Goal: Register for event/course

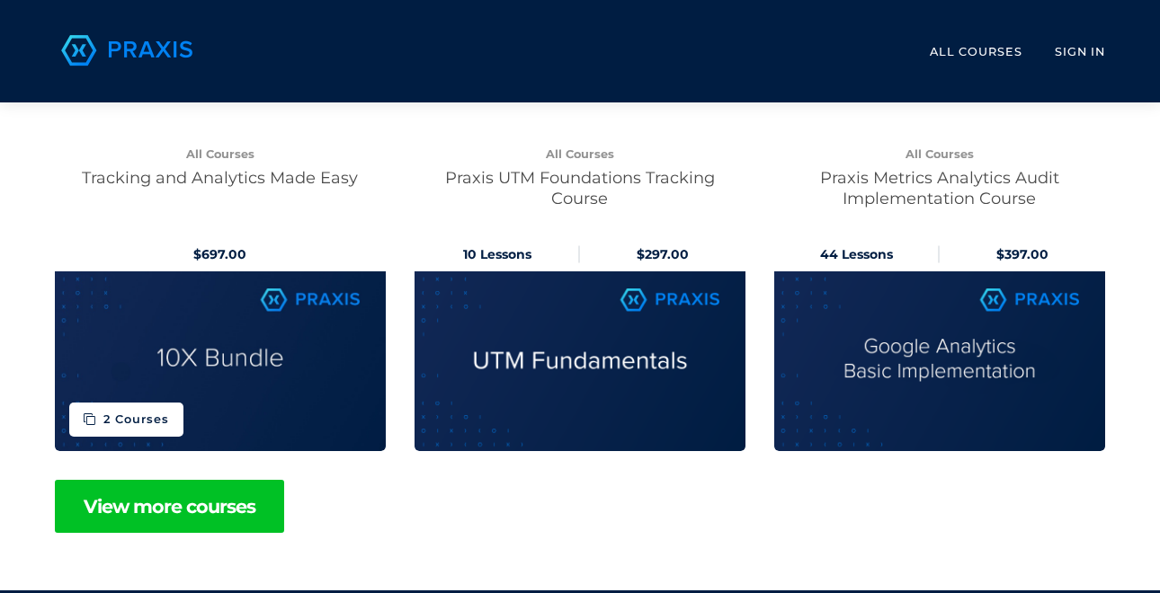
scroll to position [822, 0]
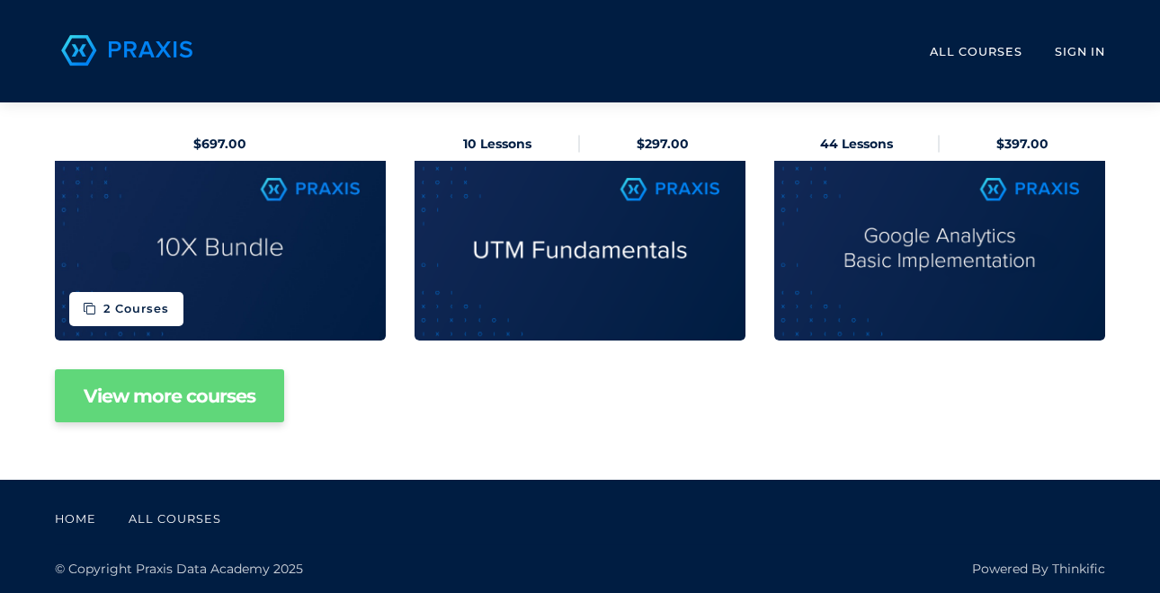
click at [212, 399] on link "View more courses" at bounding box center [169, 395] width 229 height 53
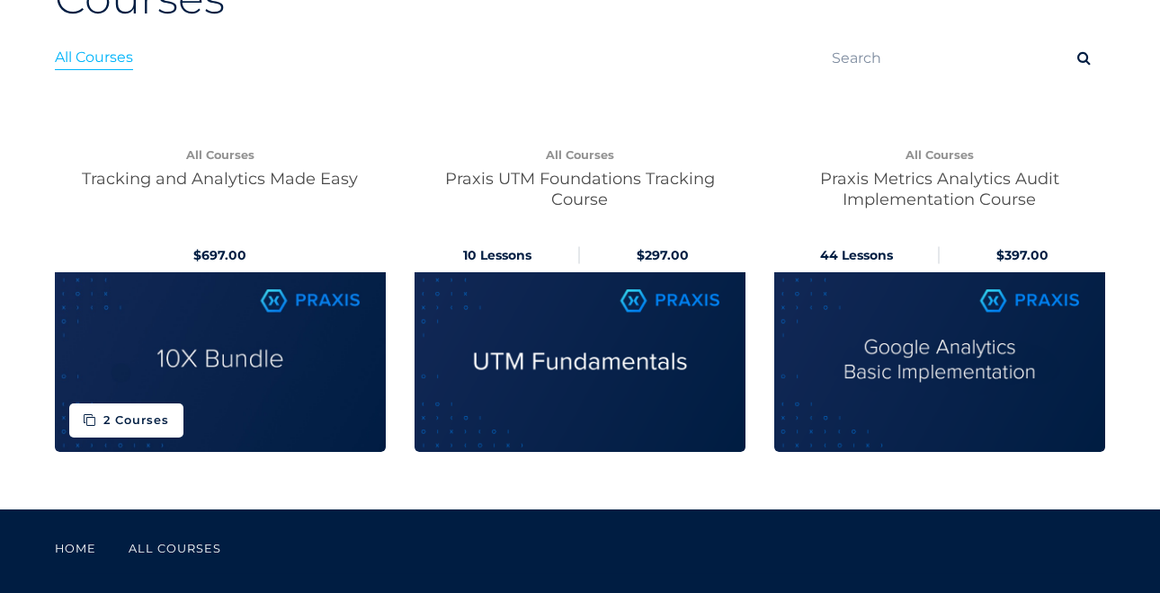
scroll to position [218, 0]
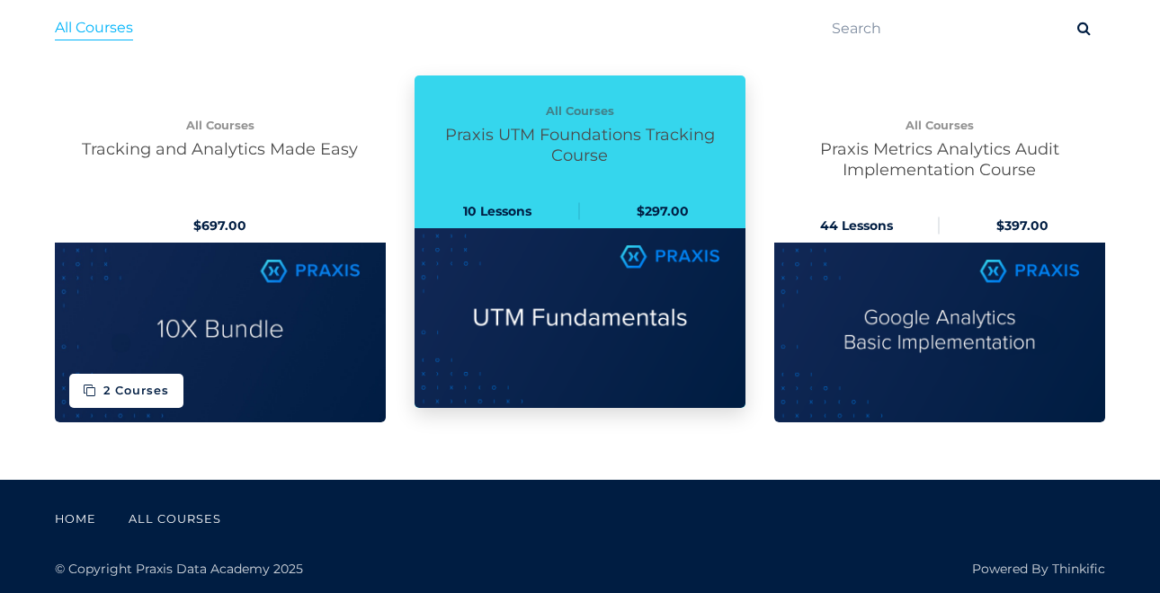
click at [585, 324] on img at bounding box center [579, 318] width 331 height 180
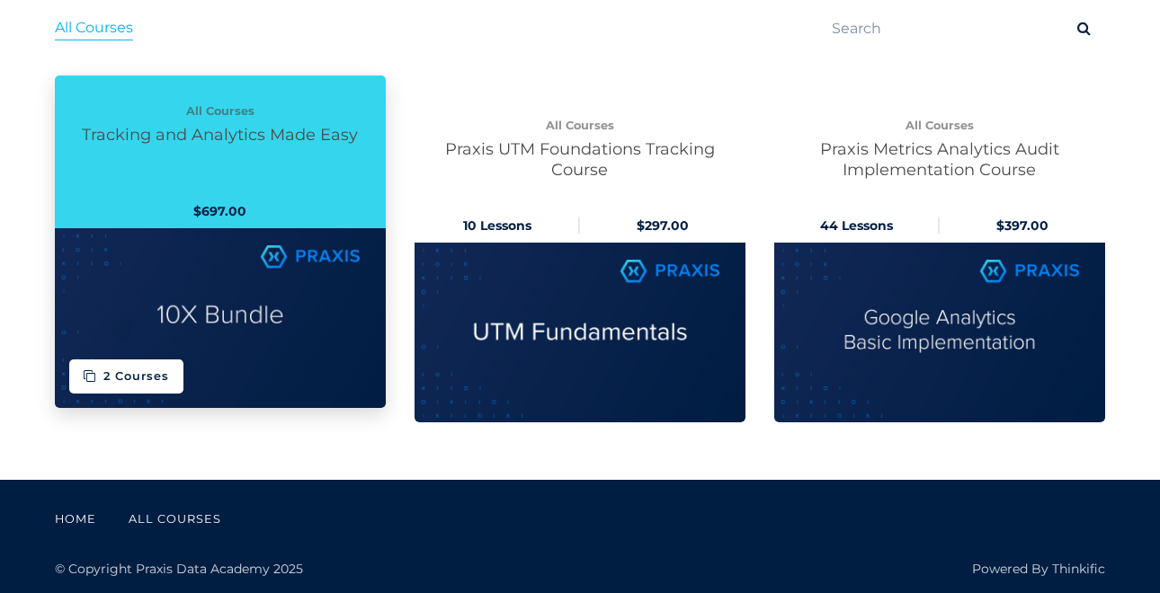
click at [230, 323] on img at bounding box center [220, 318] width 331 height 180
